Goal: Information Seeking & Learning: Learn about a topic

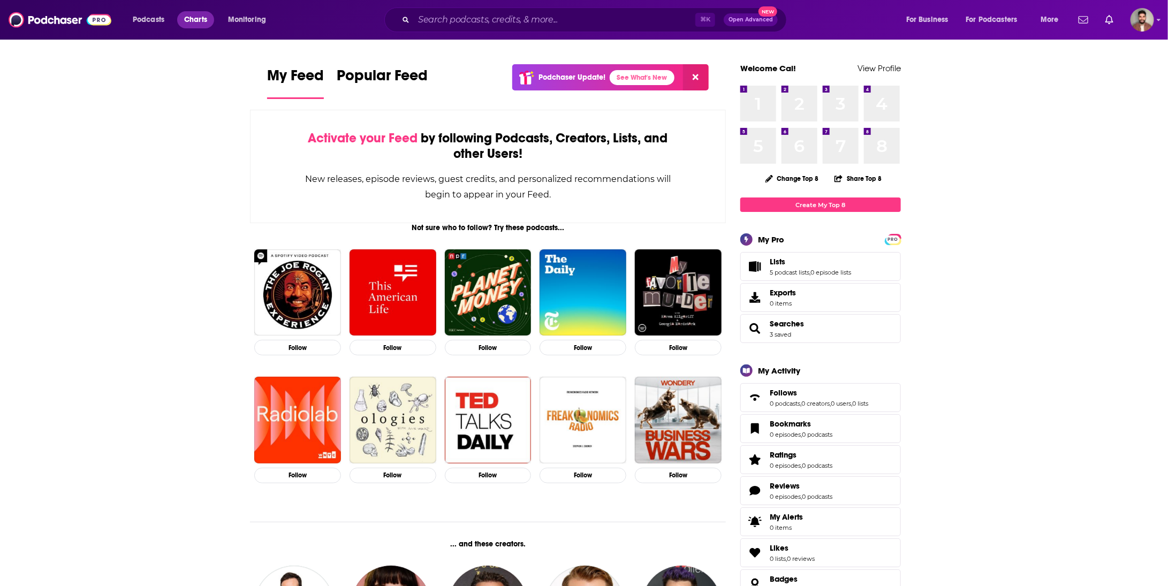
click at [199, 18] on span "Charts" at bounding box center [195, 19] width 23 height 15
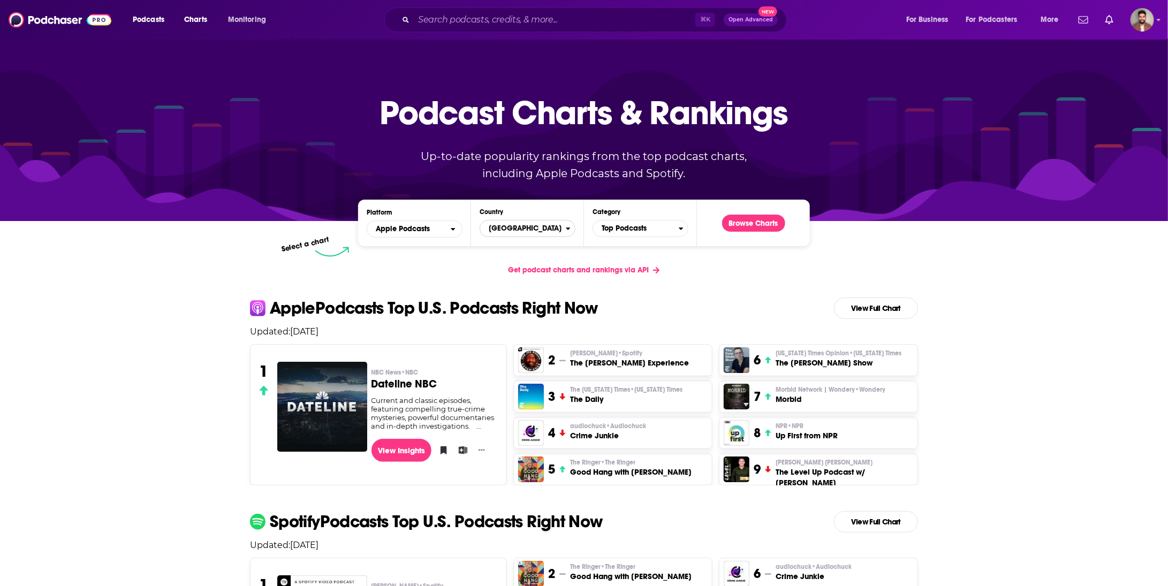
click at [509, 224] on span "[GEOGRAPHIC_DATA]" at bounding box center [523, 228] width 86 height 18
click at [512, 247] on input "Countries" at bounding box center [527, 245] width 86 height 14
type input "kingdom"
click at [506, 266] on button "[GEOGRAPHIC_DATA]" at bounding box center [527, 264] width 86 height 13
click at [633, 230] on span "Top Podcasts" at bounding box center [636, 228] width 86 height 18
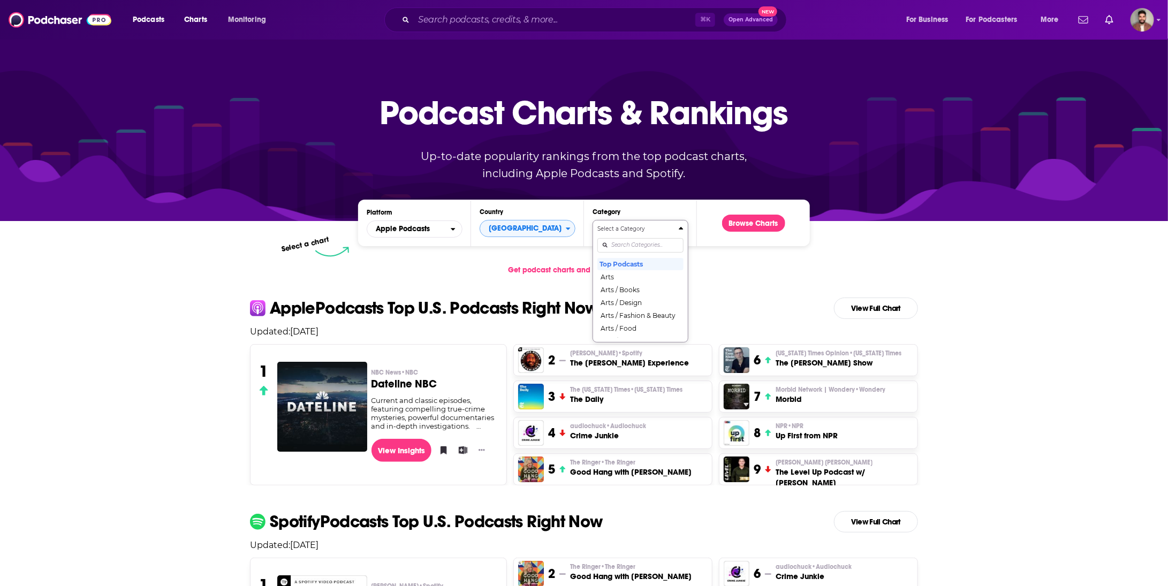
click at [640, 247] on input "Categories" at bounding box center [640, 245] width 86 height 14
type input "spor"
click at [626, 274] on button "Sports" at bounding box center [640, 276] width 86 height 13
click at [776, 228] on button "Browse Charts" at bounding box center [753, 223] width 63 height 17
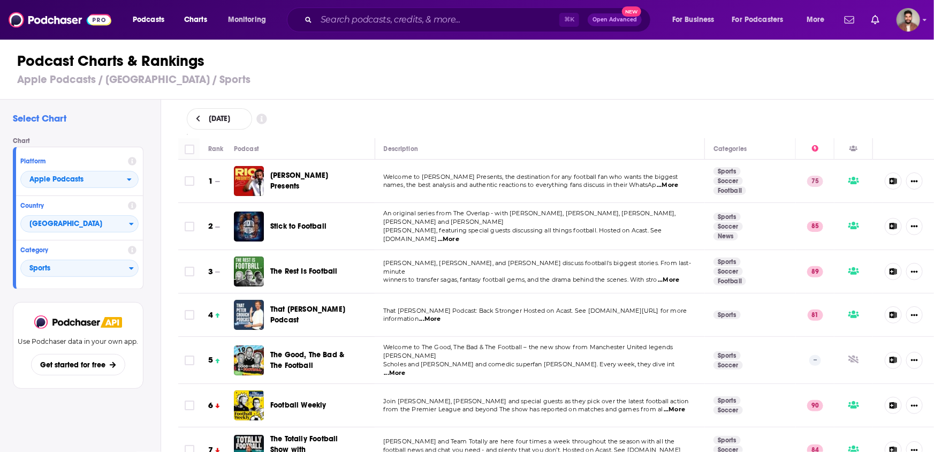
click at [427, 316] on span "...More" at bounding box center [429, 319] width 21 height 9
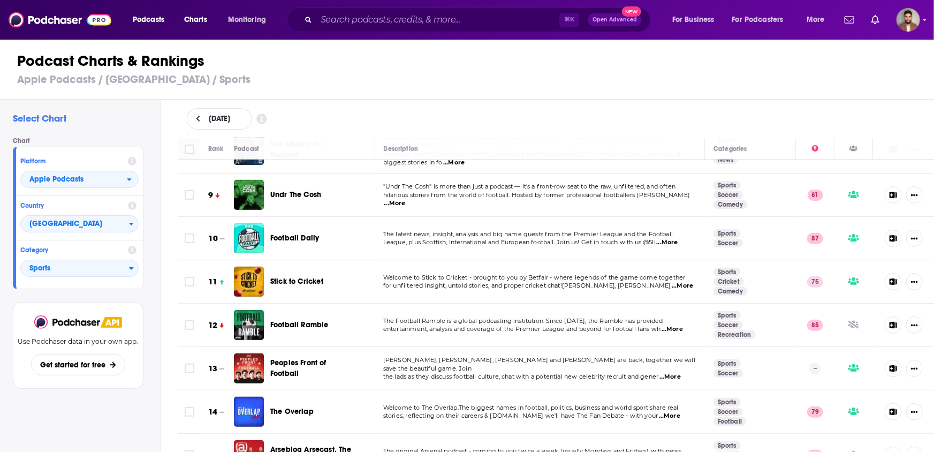
scroll to position [347, 0]
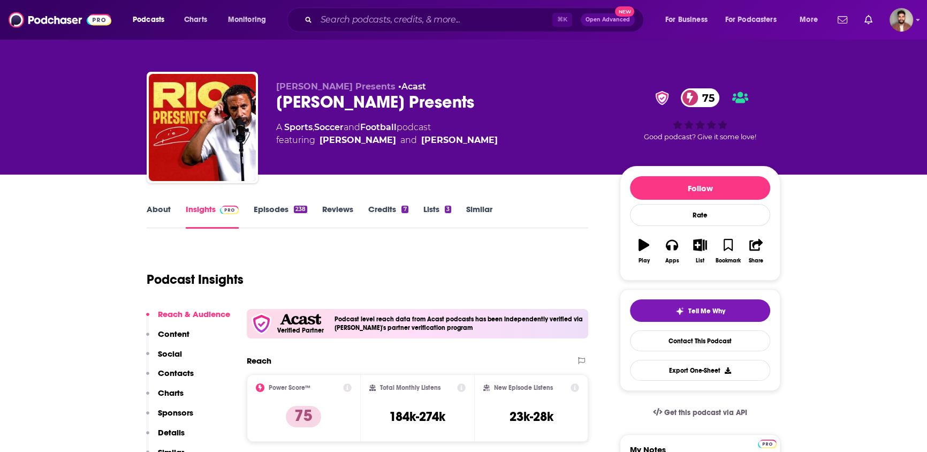
click at [263, 209] on link "Episodes 238" at bounding box center [281, 216] width 54 height 25
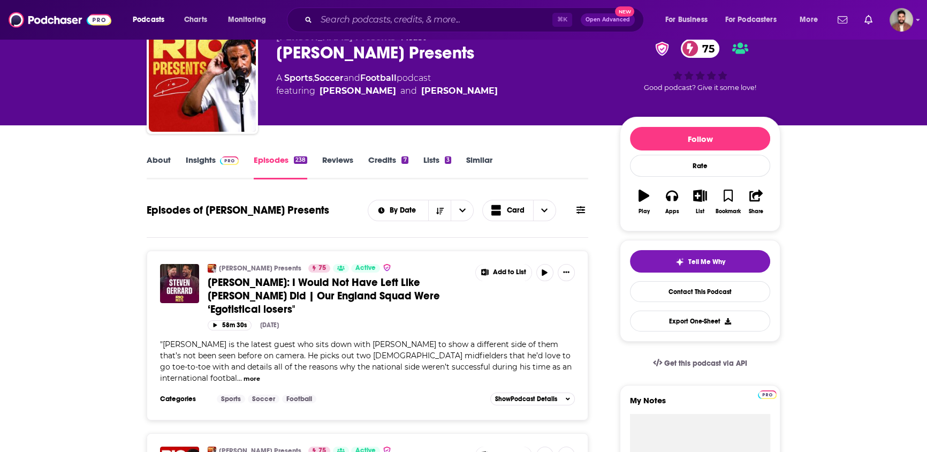
scroll to position [59, 0]
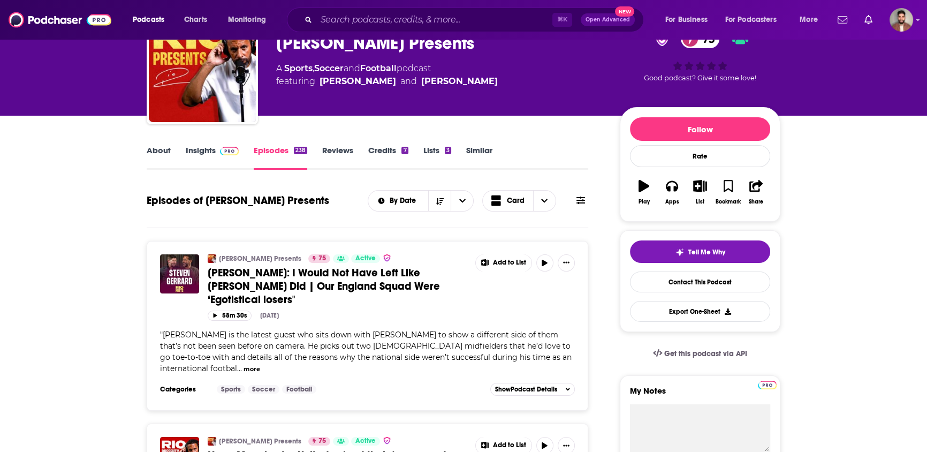
click at [202, 153] on link "Insights" at bounding box center [212, 157] width 53 height 25
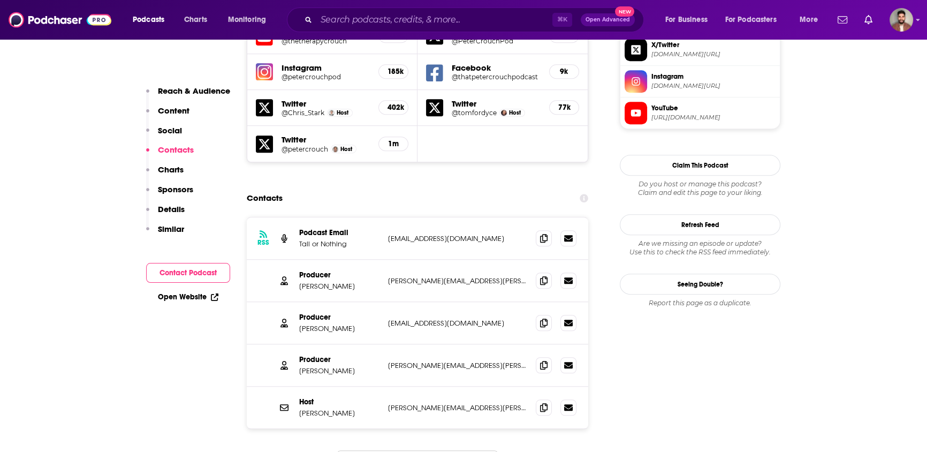
scroll to position [1036, 0]
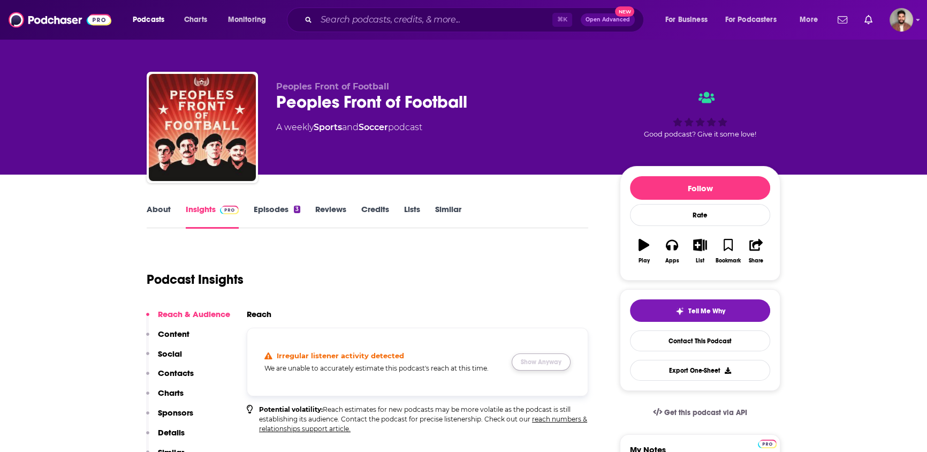
click at [524, 359] on button "Show Anyway" at bounding box center [541, 361] width 59 height 17
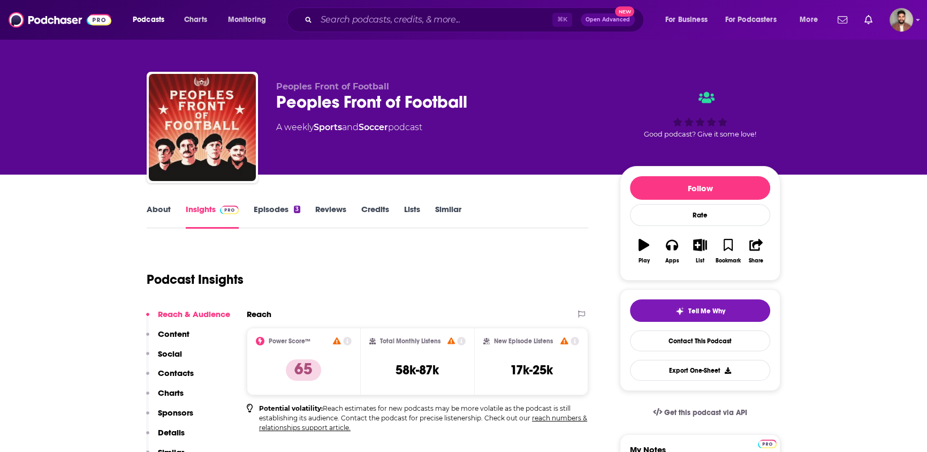
click at [155, 213] on link "About" at bounding box center [159, 216] width 24 height 25
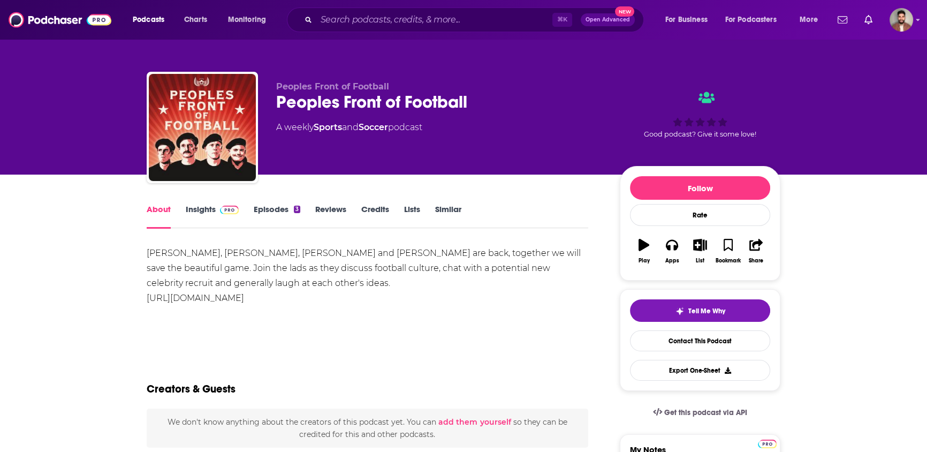
click at [202, 213] on link "Insights" at bounding box center [212, 216] width 53 height 25
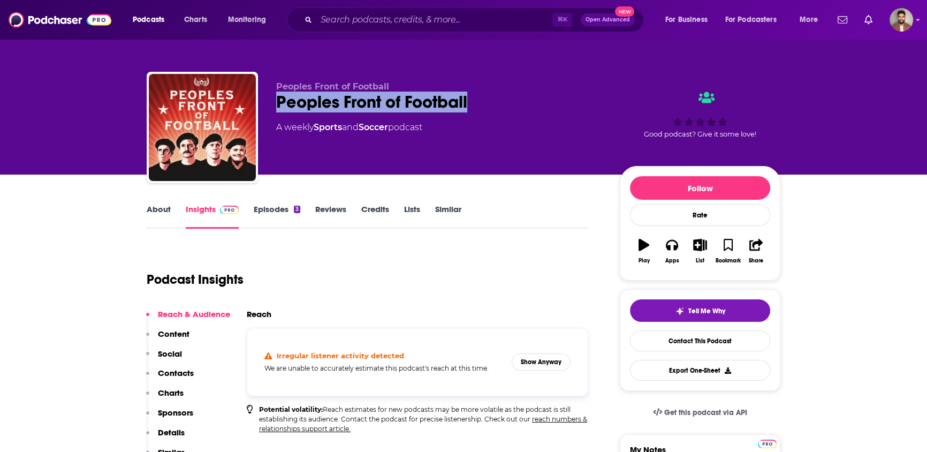
drag, startPoint x: 473, startPoint y: 101, endPoint x: 278, endPoint y: 103, distance: 194.3
click at [278, 103] on div "Peoples Front of Football" at bounding box center [439, 102] width 327 height 21
copy h2 "Peoples Front of Football"
click at [160, 210] on link "About" at bounding box center [159, 216] width 24 height 25
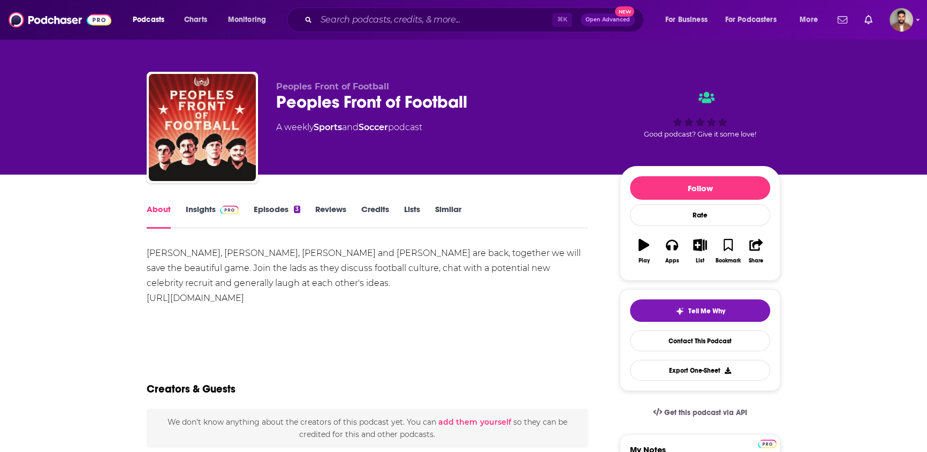
drag, startPoint x: 279, startPoint y: 302, endPoint x: 144, endPoint y: 300, distance: 135.5
copy link "https://linktr.ee/thepeoplesfrontoffootball"
